Goal: Browse casually: Explore the website without a specific task or goal

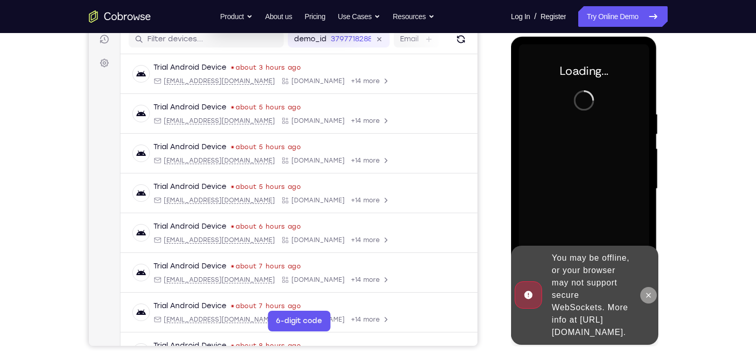
click at [649, 291] on icon at bounding box center [648, 295] width 8 height 8
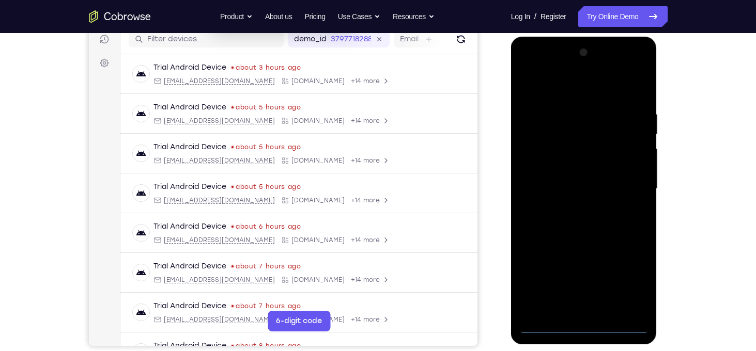
click at [586, 332] on div at bounding box center [584, 188] width 130 height 289
click at [623, 284] on div at bounding box center [584, 188] width 130 height 289
click at [573, 88] on div at bounding box center [584, 188] width 130 height 289
click at [629, 186] on div at bounding box center [584, 188] width 130 height 289
click at [571, 211] on div at bounding box center [584, 188] width 130 height 289
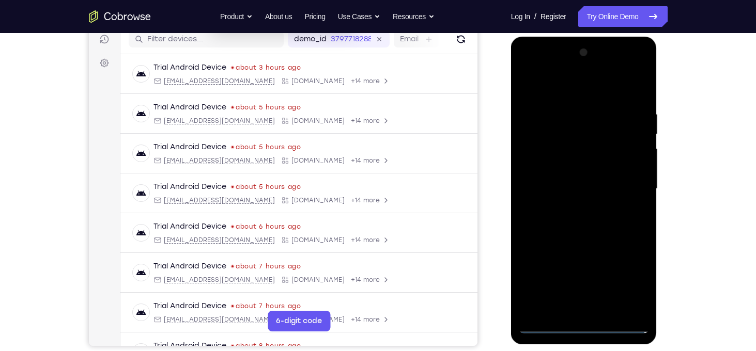
click at [571, 207] on div at bounding box center [584, 188] width 130 height 289
click at [575, 207] on div at bounding box center [584, 188] width 130 height 289
click at [574, 181] on div at bounding box center [584, 188] width 130 height 289
click at [576, 166] on div at bounding box center [584, 188] width 130 height 289
click at [571, 189] on div at bounding box center [584, 188] width 130 height 289
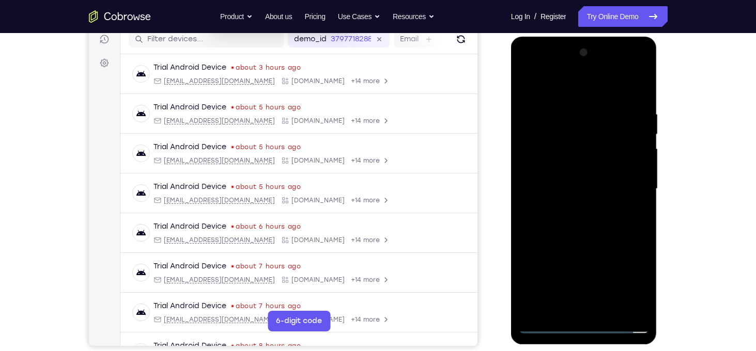
click at [565, 222] on div at bounding box center [584, 188] width 130 height 289
click at [586, 235] on div at bounding box center [584, 188] width 130 height 289
drag, startPoint x: 577, startPoint y: 93, endPoint x: 569, endPoint y: 41, distance: 52.3
click at [569, 41] on div at bounding box center [584, 191] width 146 height 308
drag, startPoint x: 625, startPoint y: 239, endPoint x: 624, endPoint y: 202, distance: 37.2
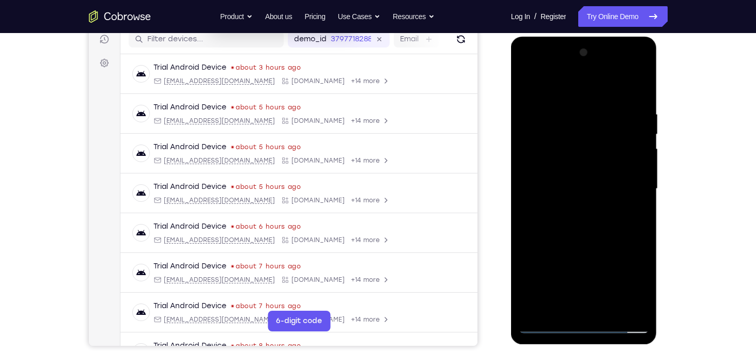
click at [624, 202] on div at bounding box center [584, 188] width 130 height 289
click at [641, 198] on div at bounding box center [584, 188] width 130 height 289
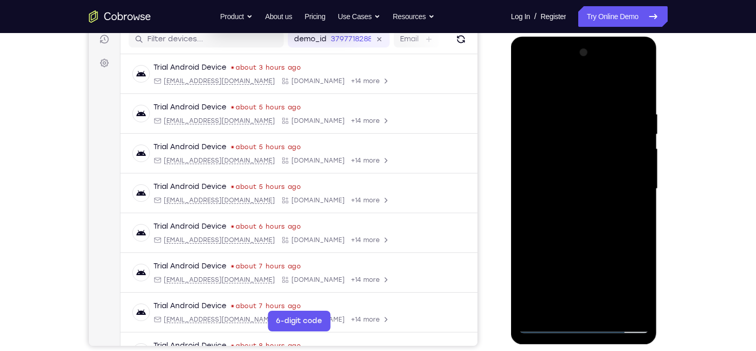
drag, startPoint x: 583, startPoint y: 201, endPoint x: 581, endPoint y: 153, distance: 47.1
click at [581, 153] on div at bounding box center [584, 188] width 130 height 289
click at [526, 155] on div at bounding box center [584, 188] width 130 height 289
click at [527, 155] on div at bounding box center [584, 188] width 130 height 289
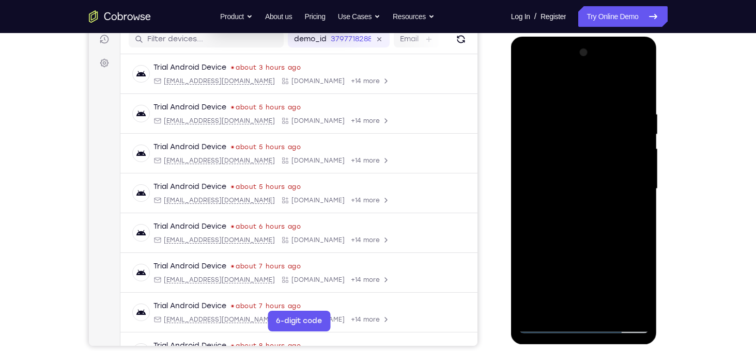
drag, startPoint x: 588, startPoint y: 137, endPoint x: 591, endPoint y: 288, distance: 150.9
click at [591, 288] on div at bounding box center [584, 188] width 130 height 289
click at [559, 307] on div at bounding box center [584, 188] width 130 height 289
click at [554, 82] on div at bounding box center [584, 188] width 130 height 289
click at [552, 100] on div at bounding box center [584, 188] width 130 height 289
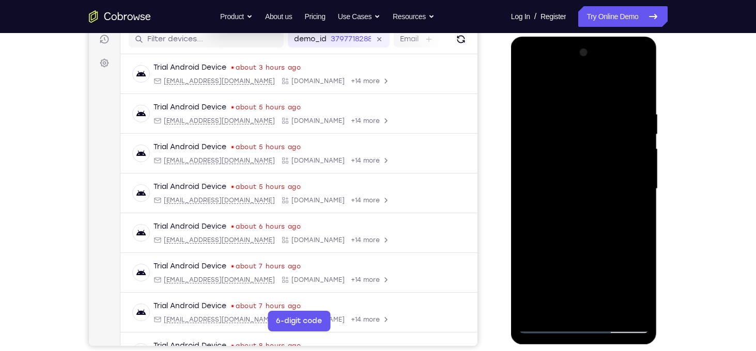
click at [577, 124] on div at bounding box center [584, 188] width 130 height 289
click at [611, 312] on div at bounding box center [584, 188] width 130 height 289
click at [570, 241] on div at bounding box center [584, 188] width 130 height 289
click at [544, 325] on div at bounding box center [584, 188] width 130 height 289
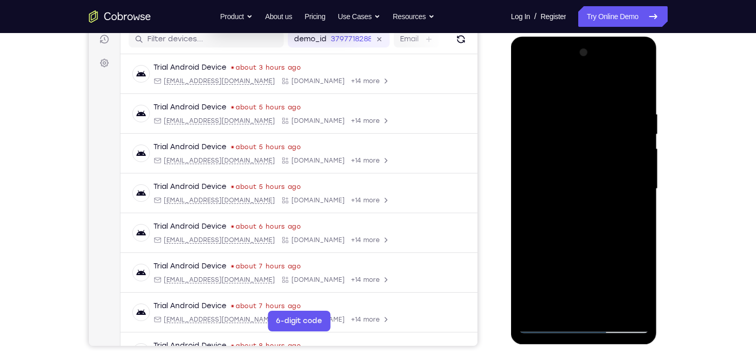
click at [544, 324] on div at bounding box center [584, 188] width 130 height 289
click at [533, 314] on div at bounding box center [584, 188] width 130 height 289
click at [568, 111] on div at bounding box center [584, 188] width 130 height 289
click at [637, 183] on div at bounding box center [584, 188] width 130 height 289
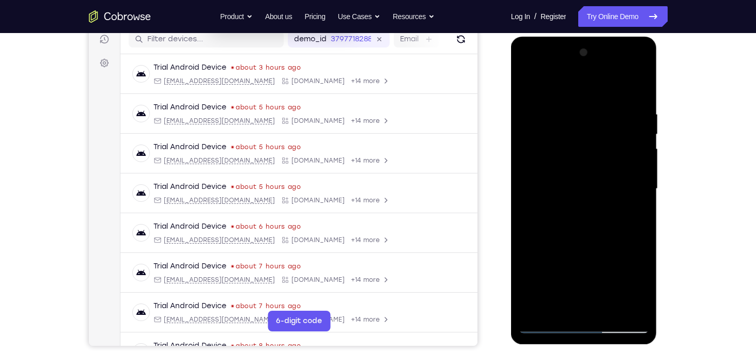
click at [639, 180] on div at bounding box center [584, 188] width 130 height 289
click at [526, 181] on div at bounding box center [584, 188] width 130 height 289
click at [634, 174] on div at bounding box center [584, 188] width 130 height 289
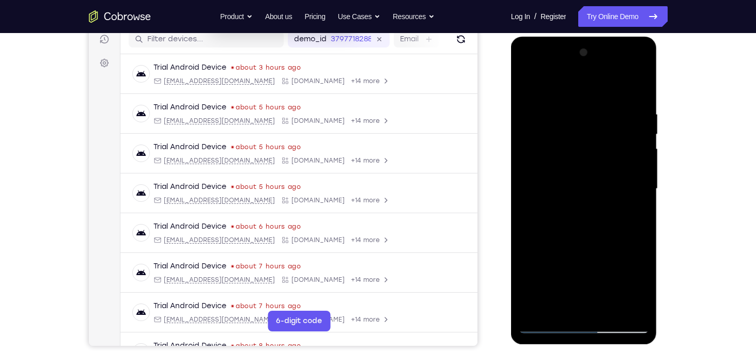
click at [634, 174] on div at bounding box center [584, 188] width 130 height 289
drag, startPoint x: 634, startPoint y: 174, endPoint x: 567, endPoint y: 184, distance: 68.1
click at [567, 184] on div at bounding box center [584, 188] width 130 height 289
click at [637, 184] on div at bounding box center [584, 188] width 130 height 289
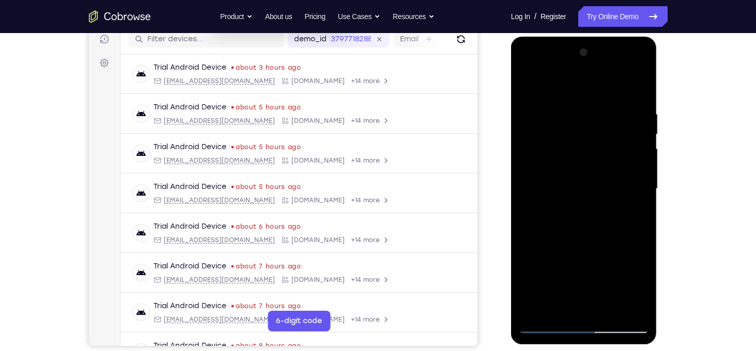
click at [637, 181] on div at bounding box center [584, 188] width 130 height 289
click at [636, 177] on div at bounding box center [584, 188] width 130 height 289
click at [528, 182] on div at bounding box center [584, 188] width 130 height 289
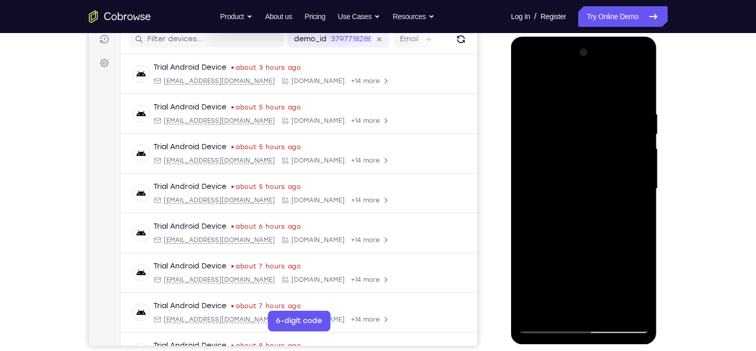
click at [528, 182] on div at bounding box center [584, 188] width 130 height 289
click at [613, 181] on div at bounding box center [584, 188] width 130 height 289
click at [636, 88] on div at bounding box center [584, 188] width 130 height 289
drag, startPoint x: 621, startPoint y: 105, endPoint x: 546, endPoint y: 110, distance: 74.5
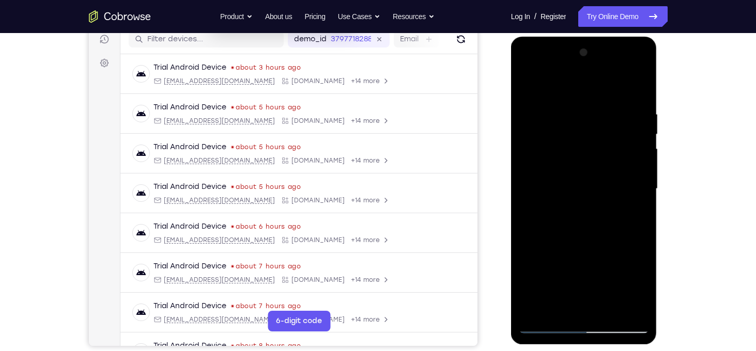
click at [546, 110] on div at bounding box center [584, 188] width 130 height 289
click at [623, 107] on div at bounding box center [584, 188] width 130 height 289
click at [532, 89] on div at bounding box center [584, 188] width 130 height 289
click at [537, 309] on div at bounding box center [584, 188] width 130 height 289
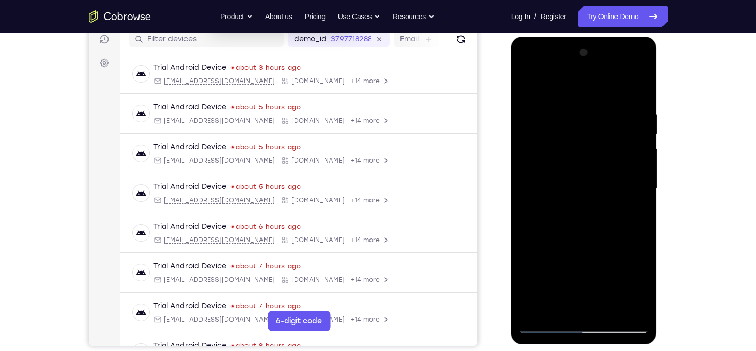
click at [537, 309] on div at bounding box center [584, 188] width 130 height 289
drag, startPoint x: 579, startPoint y: 103, endPoint x: 586, endPoint y: 259, distance: 156.2
click at [586, 259] on div at bounding box center [584, 188] width 130 height 289
click at [633, 310] on div at bounding box center [584, 188] width 130 height 289
click at [640, 310] on div at bounding box center [584, 188] width 130 height 289
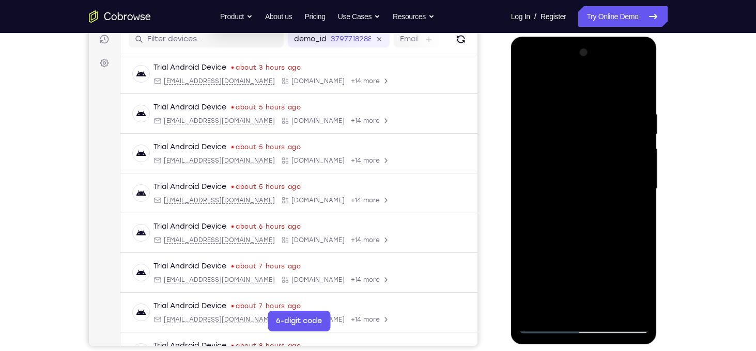
click at [643, 297] on div at bounding box center [584, 188] width 130 height 289
click at [532, 202] on div at bounding box center [584, 188] width 130 height 289
click at [638, 182] on div at bounding box center [584, 188] width 130 height 289
click at [639, 195] on div at bounding box center [584, 188] width 130 height 289
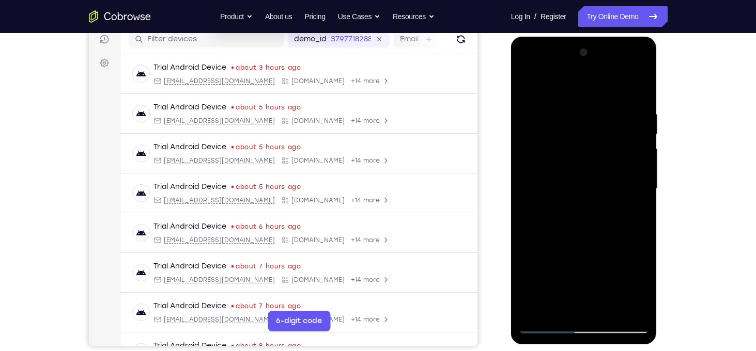
click at [639, 195] on div at bounding box center [584, 188] width 130 height 289
drag, startPoint x: 639, startPoint y: 195, endPoint x: 581, endPoint y: 192, distance: 58.0
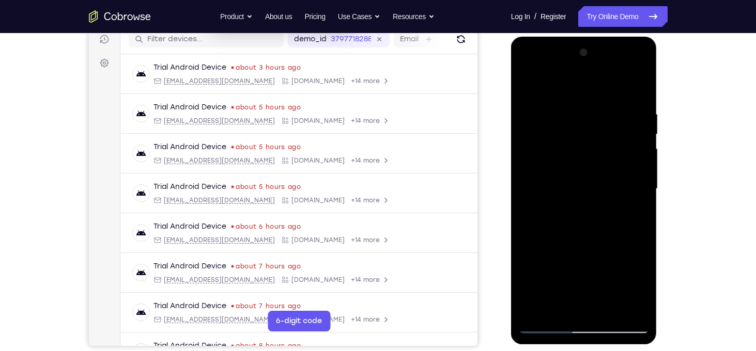
click at [581, 192] on div at bounding box center [584, 188] width 130 height 289
click at [641, 54] on div at bounding box center [584, 188] width 130 height 289
click at [606, 308] on div at bounding box center [584, 188] width 130 height 289
click at [542, 326] on div at bounding box center [584, 188] width 130 height 289
click at [613, 311] on div at bounding box center [584, 188] width 130 height 289
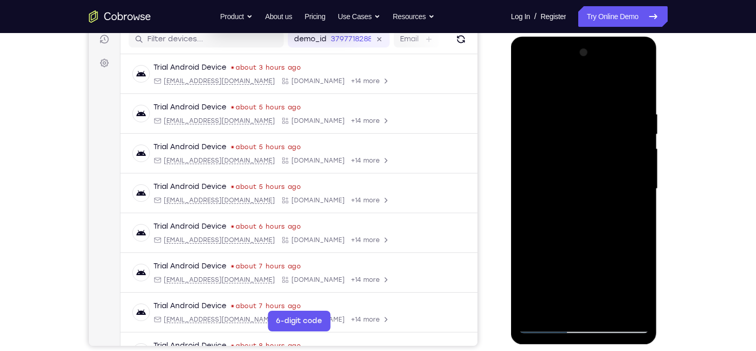
drag, startPoint x: 619, startPoint y: 137, endPoint x: 577, endPoint y: 132, distance: 41.7
click at [577, 132] on div at bounding box center [584, 188] width 130 height 289
drag, startPoint x: 621, startPoint y: 130, endPoint x: 586, endPoint y: 130, distance: 35.1
click at [586, 130] on div at bounding box center [584, 188] width 130 height 289
drag, startPoint x: 610, startPoint y: 133, endPoint x: 573, endPoint y: 131, distance: 37.3
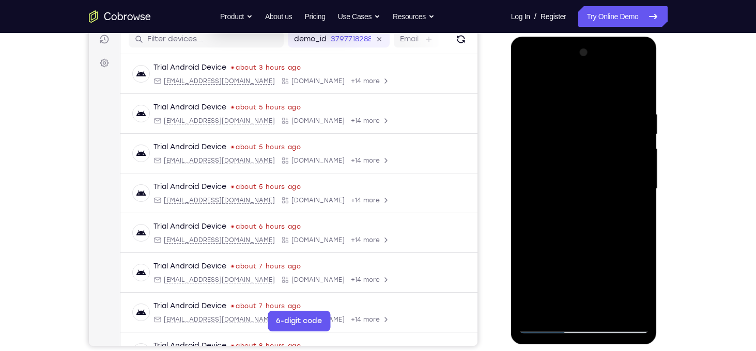
click at [573, 131] on div at bounding box center [584, 188] width 130 height 289
drag, startPoint x: 602, startPoint y: 129, endPoint x: 547, endPoint y: 125, distance: 55.4
click at [547, 125] on div at bounding box center [584, 188] width 130 height 289
drag, startPoint x: 601, startPoint y: 134, endPoint x: 559, endPoint y: 131, distance: 42.5
click at [559, 131] on div at bounding box center [584, 188] width 130 height 289
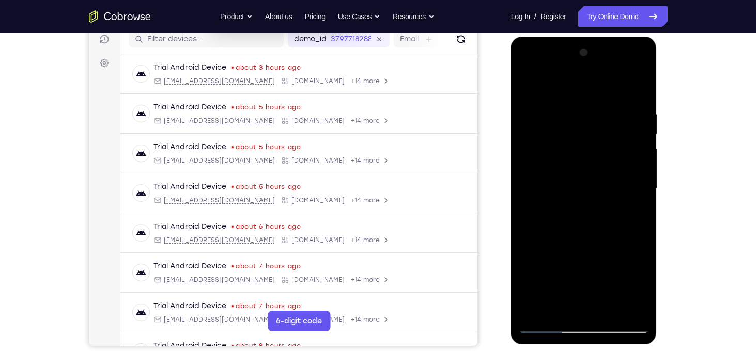
drag, startPoint x: 606, startPoint y: 135, endPoint x: 566, endPoint y: 136, distance: 39.8
click at [566, 136] on div at bounding box center [584, 188] width 130 height 289
drag, startPoint x: 610, startPoint y: 132, endPoint x: 564, endPoint y: 132, distance: 46.0
click at [564, 132] on div at bounding box center [584, 188] width 130 height 289
click at [545, 327] on div at bounding box center [584, 188] width 130 height 289
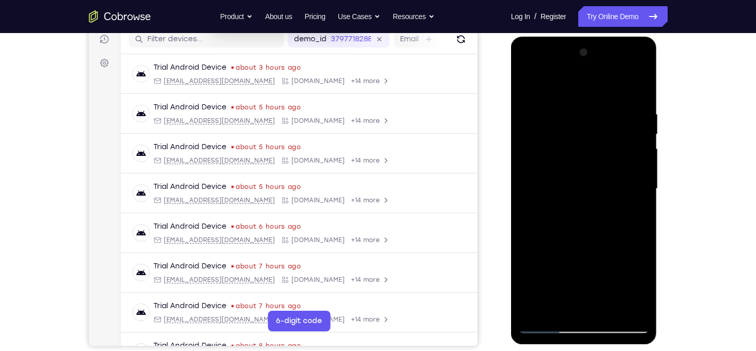
click at [609, 313] on div at bounding box center [584, 188] width 130 height 289
click at [571, 271] on div at bounding box center [584, 188] width 130 height 289
click at [634, 215] on div at bounding box center [584, 188] width 130 height 289
click at [530, 87] on div at bounding box center [584, 188] width 130 height 289
click at [529, 86] on div at bounding box center [584, 188] width 130 height 289
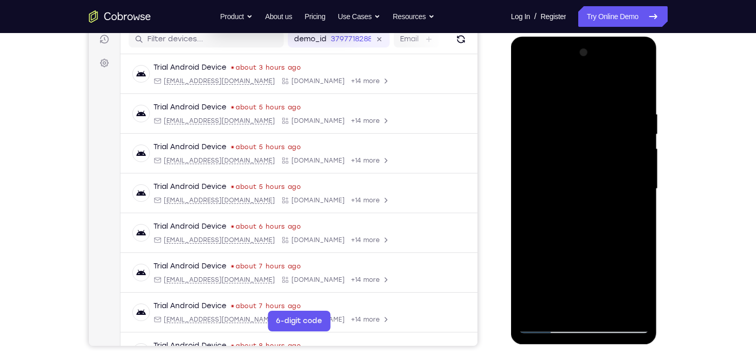
click at [638, 115] on div at bounding box center [584, 188] width 130 height 289
click at [635, 152] on div at bounding box center [584, 188] width 130 height 289
click at [635, 168] on div at bounding box center [584, 188] width 130 height 289
click at [637, 85] on div at bounding box center [584, 188] width 130 height 289
click at [569, 116] on div at bounding box center [584, 188] width 130 height 289
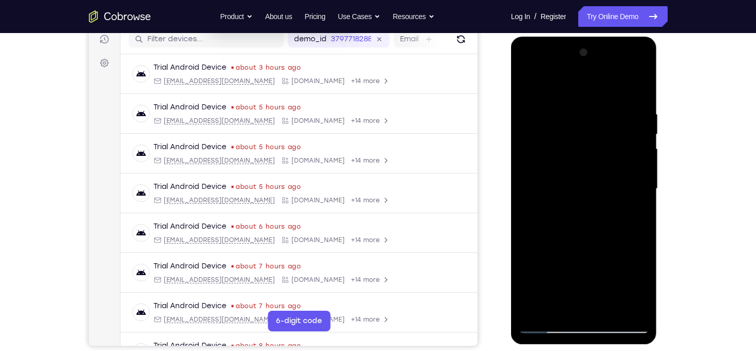
click at [639, 176] on div at bounding box center [584, 188] width 130 height 289
drag, startPoint x: 560, startPoint y: 162, endPoint x: 636, endPoint y: 165, distance: 76.0
click at [636, 165] on div at bounding box center [584, 188] width 130 height 289
click at [529, 88] on div at bounding box center [584, 188] width 130 height 289
click at [624, 213] on div at bounding box center [584, 188] width 130 height 289
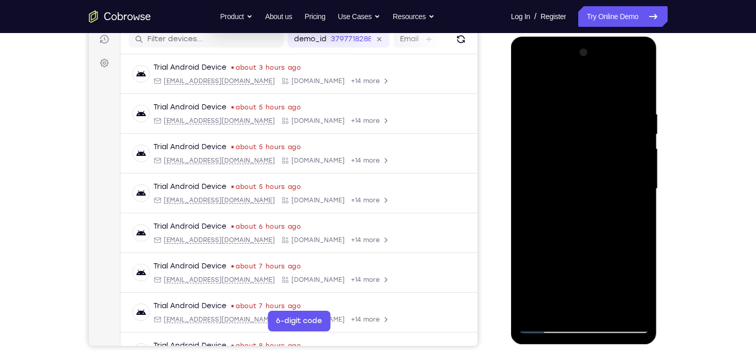
drag, startPoint x: 581, startPoint y: 289, endPoint x: 564, endPoint y: -42, distance: 331.7
click at [564, 37] on html "Online web based iOS Simulators and Android Emulators. Run iPhone, iPad, Mobile…" at bounding box center [584, 192] width 147 height 310
drag, startPoint x: 586, startPoint y: 219, endPoint x: 588, endPoint y: -39, distance: 257.4
click at [588, 37] on html "Online web based iOS Simulators and Android Emulators. Run iPhone, iPad, Mobile…" at bounding box center [584, 192] width 147 height 310
click at [568, 195] on div at bounding box center [584, 188] width 130 height 289
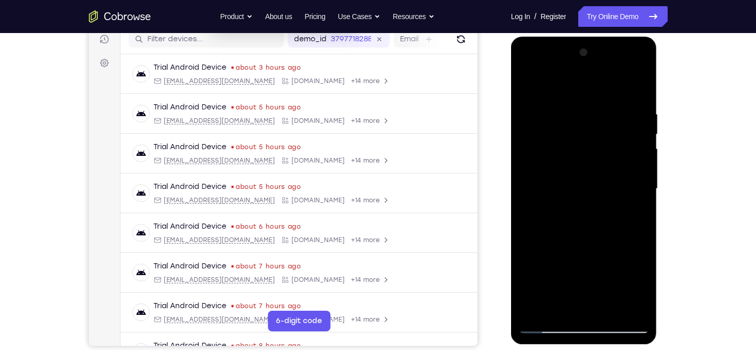
drag, startPoint x: 617, startPoint y: 120, endPoint x: 614, endPoint y: 249, distance: 128.7
click at [614, 249] on div at bounding box center [584, 188] width 130 height 289
click at [615, 147] on div at bounding box center [584, 188] width 130 height 289
click at [547, 326] on div at bounding box center [584, 188] width 130 height 289
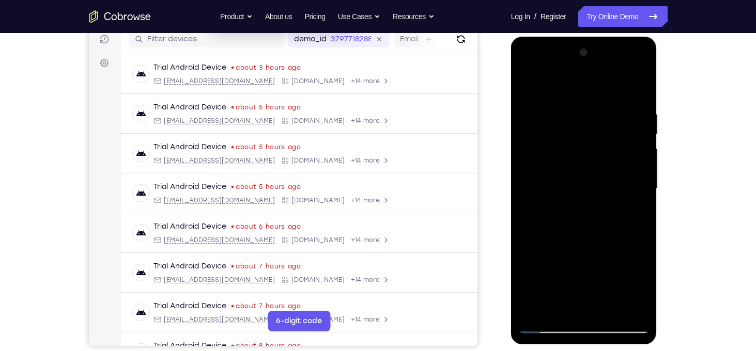
drag, startPoint x: 575, startPoint y: 247, endPoint x: 577, endPoint y: -11, distance: 258.4
click at [577, 37] on html "Online web based iOS Simulators and Android Emulators. Run iPhone, iPad, Mobile…" at bounding box center [584, 192] width 147 height 310
drag, startPoint x: 589, startPoint y: 223, endPoint x: 587, endPoint y: 10, distance: 212.9
click at [587, 37] on html "Online web based iOS Simulators and Android Emulators. Run iPhone, iPad, Mobile…" at bounding box center [584, 192] width 147 height 310
drag, startPoint x: 565, startPoint y: 258, endPoint x: 566, endPoint y: 76, distance: 181.4
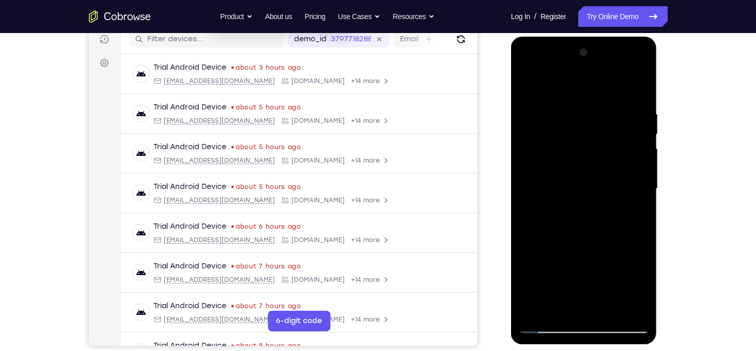
click at [566, 76] on div at bounding box center [584, 188] width 130 height 289
click at [561, 251] on div at bounding box center [584, 188] width 130 height 289
drag, startPoint x: 596, startPoint y: 124, endPoint x: 602, endPoint y: 204, distance: 80.9
click at [602, 204] on div at bounding box center [584, 188] width 130 height 289
click at [547, 326] on div at bounding box center [584, 188] width 130 height 289
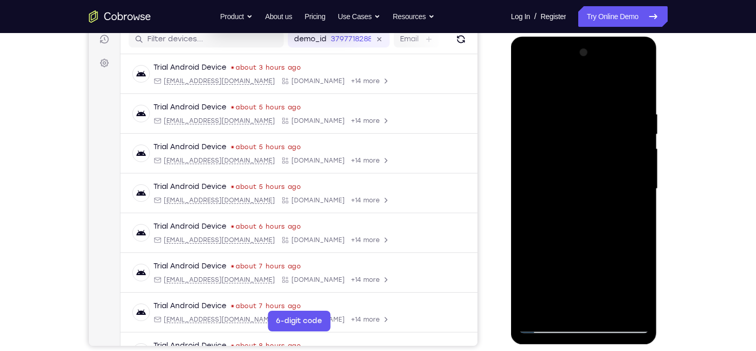
drag, startPoint x: 565, startPoint y: 264, endPoint x: 567, endPoint y: -17, distance: 280.6
click at [567, 37] on html "Online web based iOS Simulators and Android Emulators. Run iPhone, iPad, Mobile…" at bounding box center [584, 192] width 147 height 310
drag, startPoint x: 586, startPoint y: 204, endPoint x: 571, endPoint y: 16, distance: 189.2
click at [571, 37] on html "Online web based iOS Simulators and Android Emulators. Run iPhone, iPad, Mobile…" at bounding box center [584, 192] width 147 height 310
drag, startPoint x: 583, startPoint y: 252, endPoint x: 573, endPoint y: 63, distance: 189.4
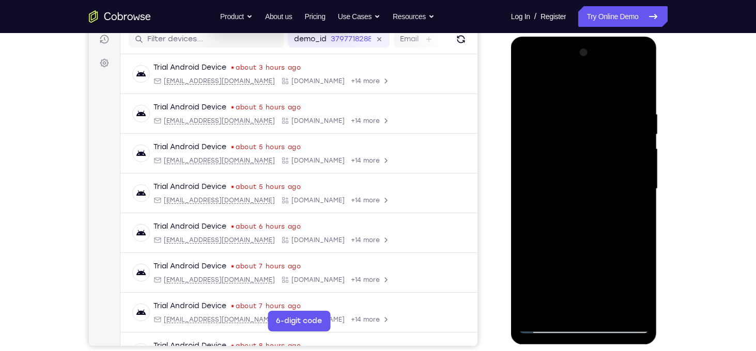
click at [573, 63] on div at bounding box center [584, 188] width 130 height 289
drag, startPoint x: 576, startPoint y: 244, endPoint x: 575, endPoint y: -6, distance: 249.6
click at [575, 37] on html "Online web based iOS Simulators and Android Emulators. Run iPhone, iPad, Mobile…" at bounding box center [584, 192] width 147 height 310
click at [563, 255] on div at bounding box center [584, 188] width 130 height 289
drag, startPoint x: 582, startPoint y: 118, endPoint x: 594, endPoint y: 186, distance: 68.7
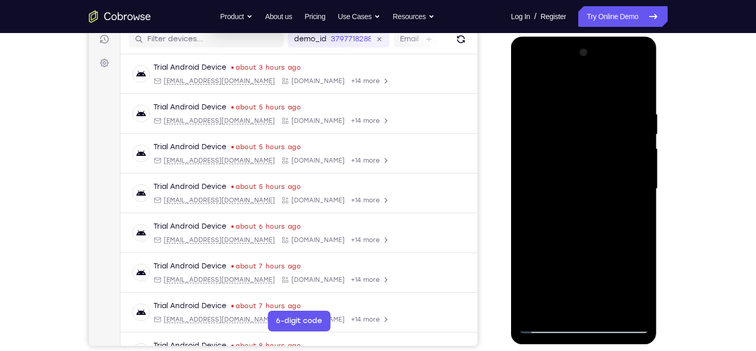
click at [594, 186] on div at bounding box center [584, 188] width 130 height 289
click at [546, 321] on div at bounding box center [584, 188] width 130 height 289
click at [545, 328] on div at bounding box center [584, 188] width 130 height 289
drag, startPoint x: 582, startPoint y: 274, endPoint x: 588, endPoint y: -21, distance: 295.1
click at [588, 37] on html "Online web based iOS Simulators and Android Emulators. Run iPhone, iPad, Mobile…" at bounding box center [584, 192] width 147 height 310
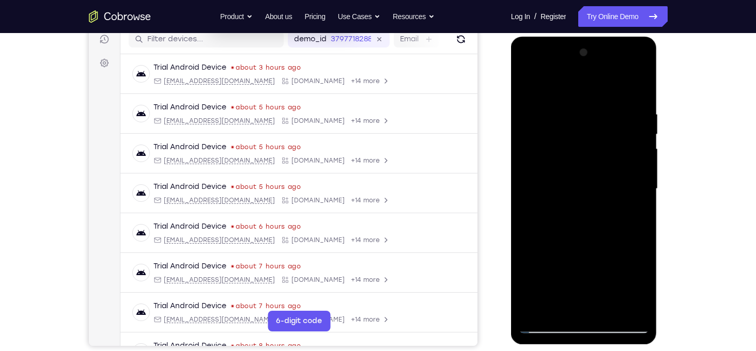
drag, startPoint x: 582, startPoint y: 238, endPoint x: 581, endPoint y: 54, distance: 184.0
click at [581, 54] on div at bounding box center [584, 188] width 130 height 289
drag, startPoint x: 577, startPoint y: 260, endPoint x: 576, endPoint y: 67, distance: 193.3
click at [576, 67] on div at bounding box center [584, 188] width 130 height 289
click at [573, 232] on div at bounding box center [584, 188] width 130 height 289
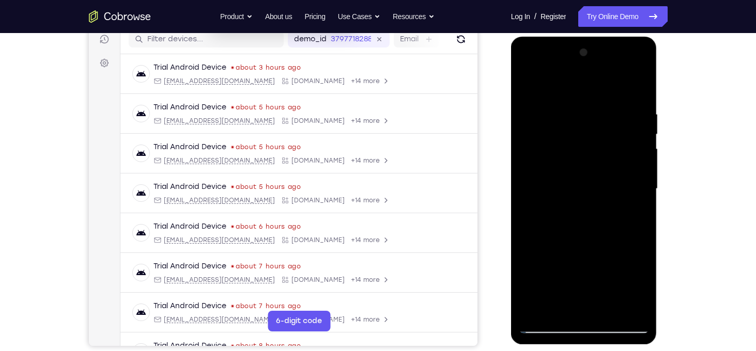
drag, startPoint x: 579, startPoint y: 129, endPoint x: 590, endPoint y: 202, distance: 74.1
click at [590, 202] on div at bounding box center [584, 188] width 130 height 289
click at [546, 324] on div at bounding box center [584, 188] width 130 height 289
drag, startPoint x: 579, startPoint y: 269, endPoint x: 559, endPoint y: -69, distance: 338.6
click at [559, 37] on html "Online web based iOS Simulators and Android Emulators. Run iPhone, iPad, Mobile…" at bounding box center [584, 192] width 147 height 310
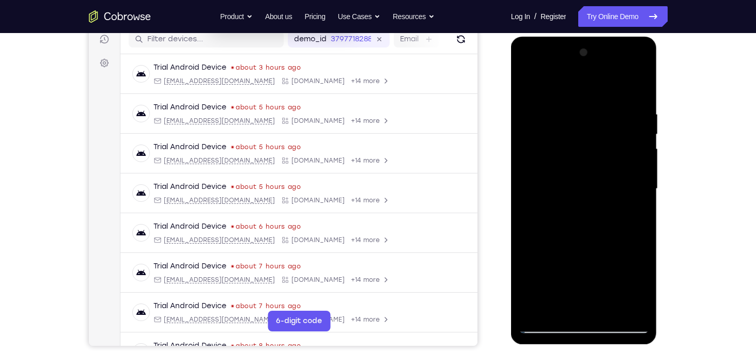
drag, startPoint x: 571, startPoint y: 157, endPoint x: 549, endPoint y: -69, distance: 226.9
click at [549, 37] on html "Online web based iOS Simulators and Android Emulators. Run iPhone, iPad, Mobile…" at bounding box center [584, 192] width 147 height 310
drag, startPoint x: 555, startPoint y: 230, endPoint x: 557, endPoint y: 47, distance: 183.5
click at [557, 47] on div at bounding box center [584, 188] width 130 height 289
drag, startPoint x: 582, startPoint y: 268, endPoint x: 584, endPoint y: 109, distance: 159.7
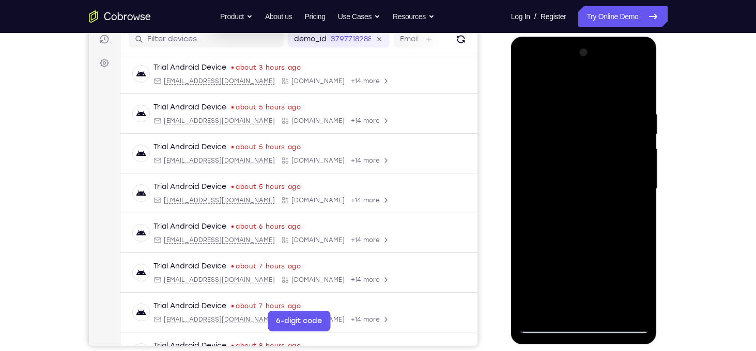
click at [584, 109] on div at bounding box center [584, 188] width 130 height 289
drag, startPoint x: 571, startPoint y: 266, endPoint x: 569, endPoint y: 183, distance: 83.2
click at [569, 183] on div at bounding box center [584, 188] width 130 height 289
click at [553, 165] on div at bounding box center [584, 188] width 130 height 289
drag, startPoint x: 594, startPoint y: 124, endPoint x: 604, endPoint y: 201, distance: 77.6
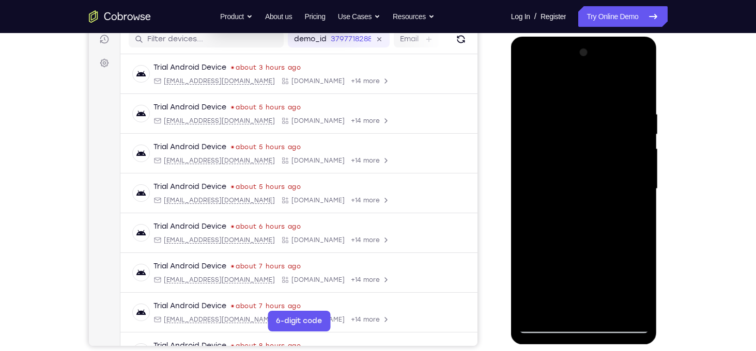
click at [604, 201] on div at bounding box center [584, 188] width 130 height 289
click at [582, 206] on div at bounding box center [584, 188] width 130 height 289
click at [584, 232] on div at bounding box center [584, 188] width 130 height 289
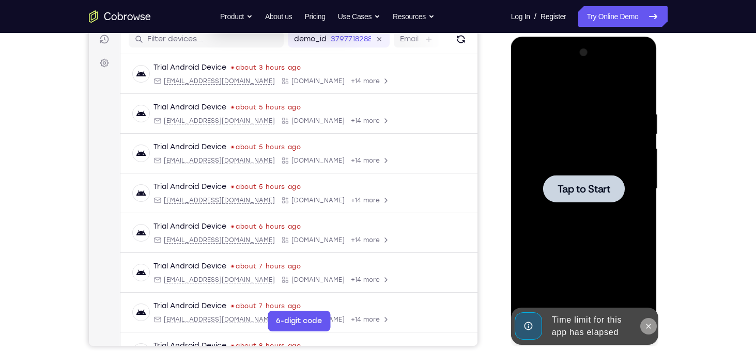
click at [650, 325] on icon at bounding box center [648, 326] width 8 height 8
